Goal: Task Accomplishment & Management: Manage account settings

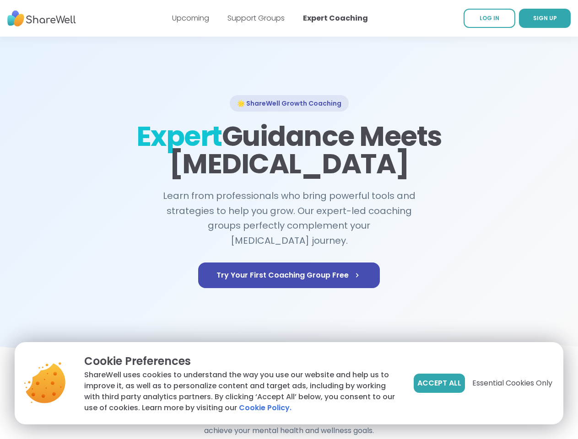
click at [438, 384] on span "Accept All" at bounding box center [439, 383] width 44 height 11
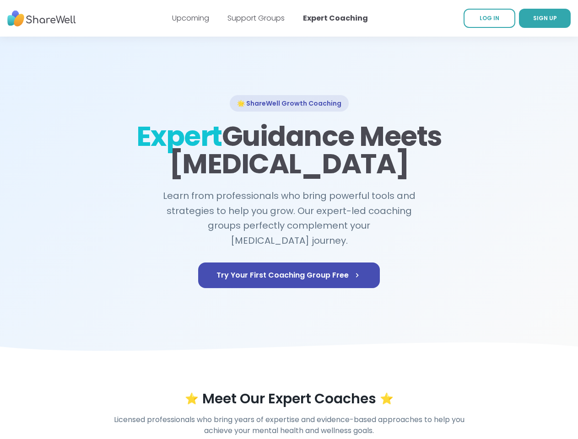
click at [512, 391] on div "⭐ Meet Our Expert Coaches ⭐" at bounding box center [289, 399] width 525 height 16
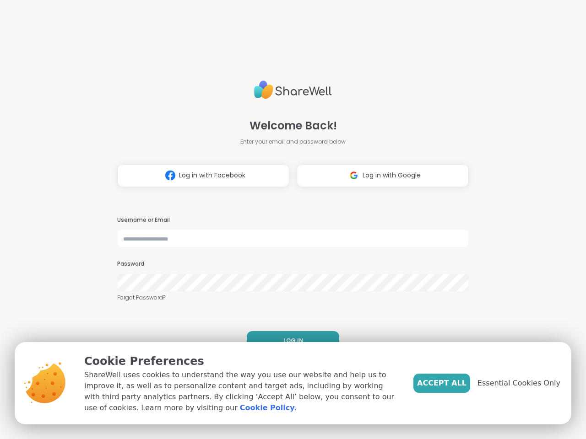
click at [289, 220] on h3 "Username or Email" at bounding box center [293, 221] width 352 height 8
click at [200, 176] on span "Log in with Facebook" at bounding box center [212, 176] width 66 height 10
click at [379, 176] on span "Log in with Google" at bounding box center [392, 176] width 58 height 10
click at [289, 341] on span "LOG IN" at bounding box center [293, 341] width 20 height 8
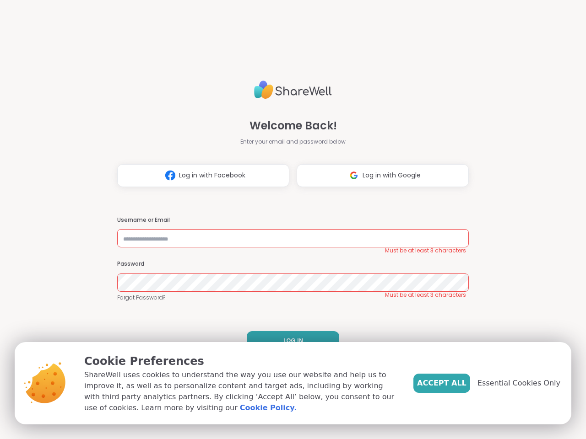
click at [457, 384] on span "Accept All" at bounding box center [441, 383] width 49 height 11
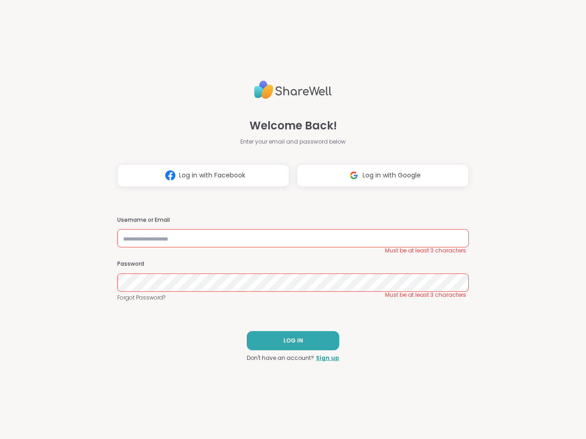
click at [524, 384] on div "Welcome Back! Enter your email and password below Log in with Facebook Log in w…" at bounding box center [293, 219] width 586 height 439
